Goal: Task Accomplishment & Management: Manage account settings

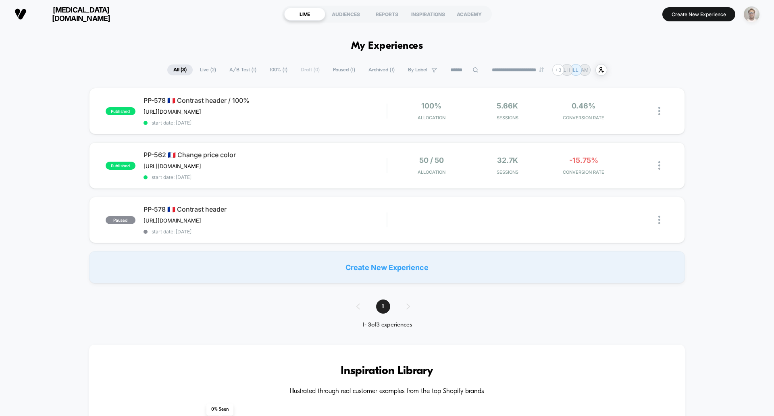
click at [750, 16] on img "button" at bounding box center [752, 14] width 16 height 16
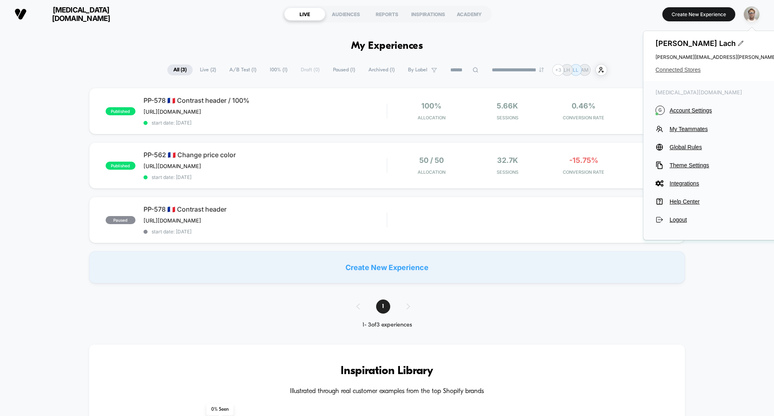
click at [686, 72] on span "Connected Stores" at bounding box center [755, 70] width 200 height 6
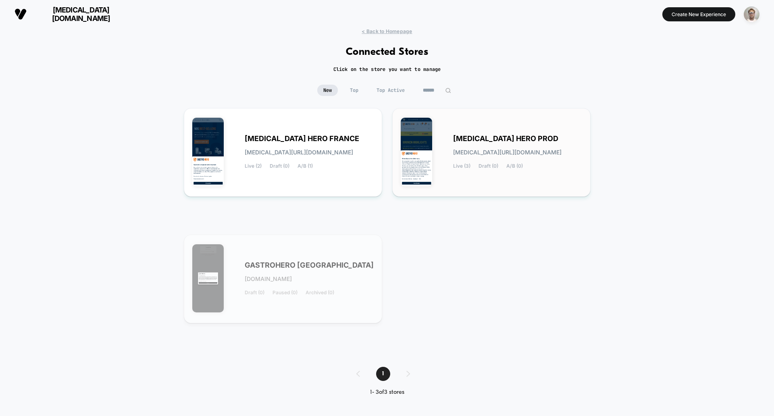
click at [476, 140] on span "[MEDICAL_DATA] HERO PROD" at bounding box center [505, 139] width 105 height 6
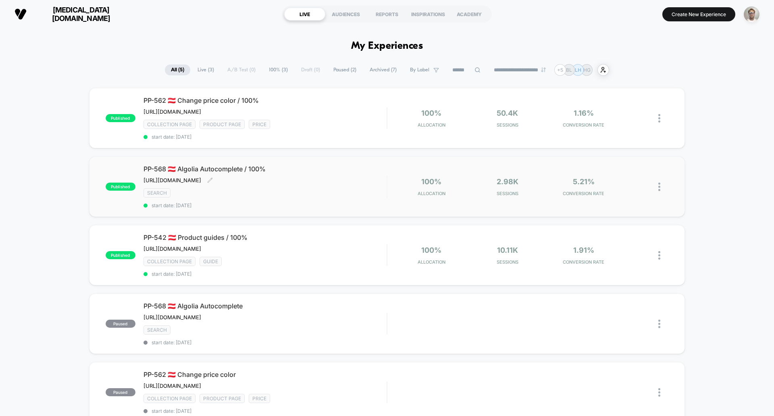
click at [312, 198] on div "SEARCH" at bounding box center [265, 192] width 243 height 9
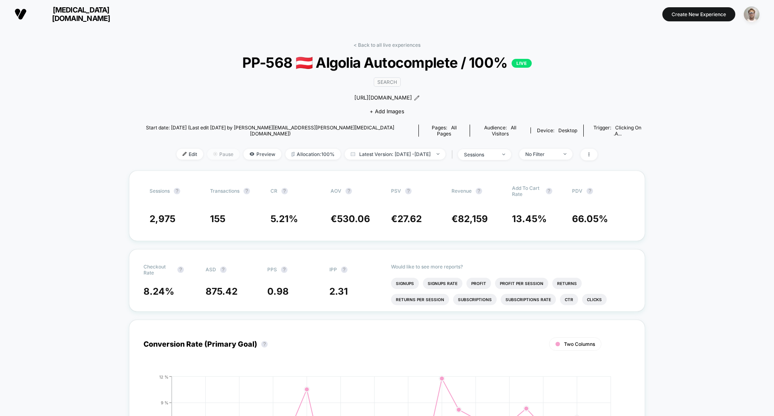
click at [212, 149] on span "Pause" at bounding box center [223, 154] width 32 height 11
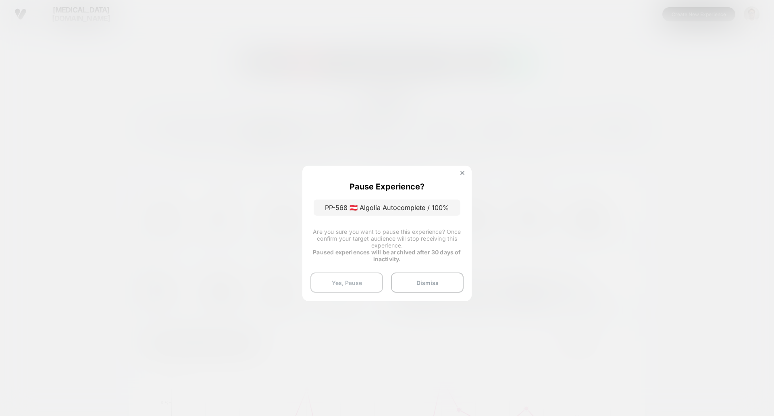
click at [354, 286] on button "Yes, Pause" at bounding box center [346, 282] width 73 height 20
